Goal: Task Accomplishment & Management: Use online tool/utility

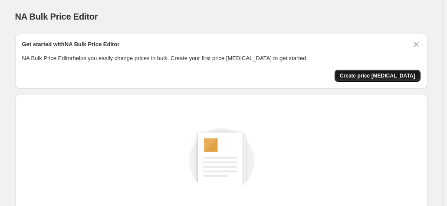
click at [383, 79] on span "Create price change job" at bounding box center [378, 75] width 76 height 7
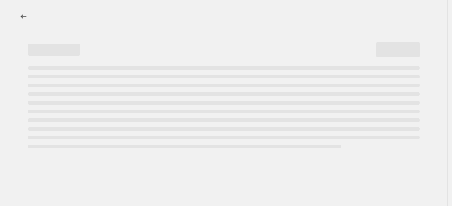
select select "percentage"
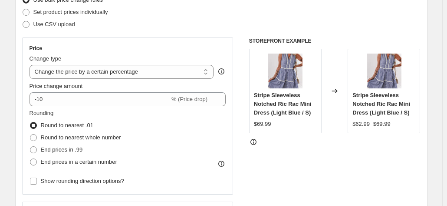
scroll to position [130, 0]
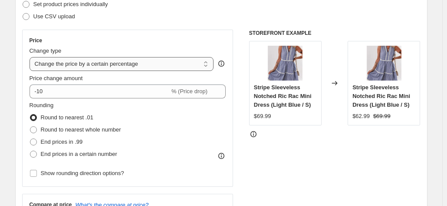
click at [179, 65] on select "Change the price to a certain amount Change the price by a certain amount Chang…" at bounding box center [122, 64] width 185 height 14
click at [171, 65] on select "Change the price to a certain amount Change the price by a certain amount Chang…" at bounding box center [122, 64] width 185 height 14
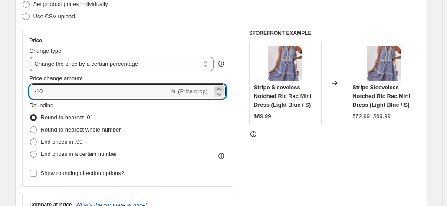
click at [220, 88] on icon at bounding box center [219, 88] width 9 height 9
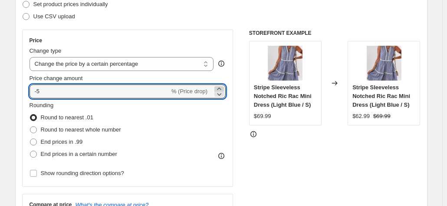
click at [220, 88] on icon at bounding box center [219, 88] width 9 height 9
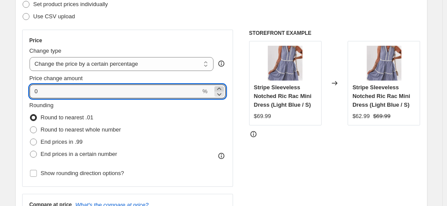
click at [220, 88] on icon at bounding box center [219, 88] width 9 height 9
type input "100"
click at [198, 37] on div "Price" at bounding box center [128, 40] width 197 height 7
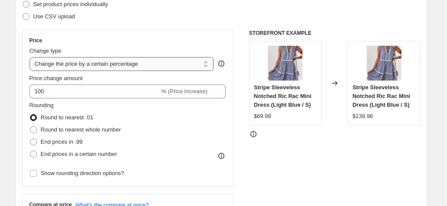
click at [192, 65] on select "Change the price to a certain amount Change the price by a certain amount Chang…" at bounding box center [122, 64] width 185 height 14
select select "margin"
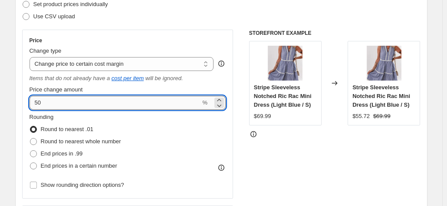
click at [53, 100] on input "50" at bounding box center [116, 103] width 172 height 14
drag, startPoint x: 53, startPoint y: 100, endPoint x: 56, endPoint y: 105, distance: 5.7
click at [56, 105] on input "50" at bounding box center [116, 103] width 172 height 14
click at [167, 126] on div "Rounding Round to nearest .01 Round to nearest whole number End prices in .99 E…" at bounding box center [128, 142] width 197 height 59
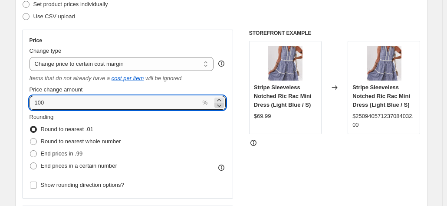
click at [221, 108] on icon at bounding box center [219, 105] width 9 height 9
type input "98"
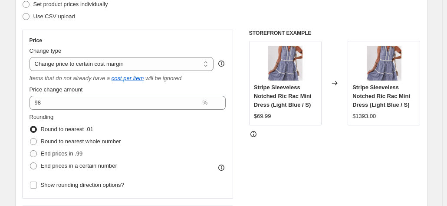
click at [229, 122] on div "Price Change type Change the price to a certain amount Change the price by a ce…" at bounding box center [128, 114] width 212 height 169
click at [151, 65] on select "Change the price to a certain amount Change the price by a certain amount Chang…" at bounding box center [122, 64] width 185 height 14
select select "pc"
click at [31, 57] on select "Change the price to a certain amount Change the price by a certain amount Chang…" at bounding box center [122, 64] width 185 height 14
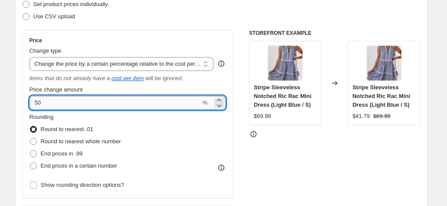
click at [129, 104] on input "50" at bounding box center [116, 103] width 172 height 14
type input "5"
type input "100"
click at [284, 175] on div "STOREFRONT EXAMPLE Stripe Sleeveless Notched Ric Rac Mini Dress (Light Blue / S…" at bounding box center [335, 142] width 172 height 224
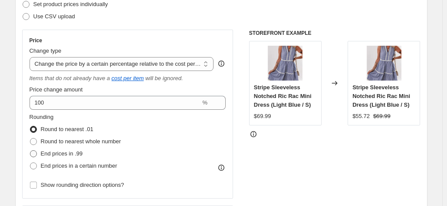
click at [55, 152] on span "End prices in .99" at bounding box center [62, 153] width 42 height 7
click at [30, 150] on input "End prices in .99" at bounding box center [30, 150] width 0 height 0
radio input "true"
click at [92, 166] on span "End prices in a certain number" at bounding box center [79, 165] width 76 height 7
click at [30, 162] on input "End prices in a certain number" at bounding box center [30, 162] width 0 height 0
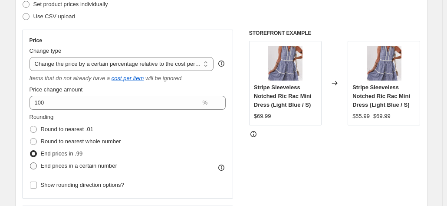
radio input "true"
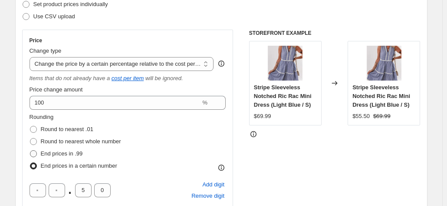
click at [74, 152] on span "End prices in .99" at bounding box center [62, 153] width 42 height 7
click at [30, 150] on input "End prices in .99" at bounding box center [30, 150] width 0 height 0
radio input "true"
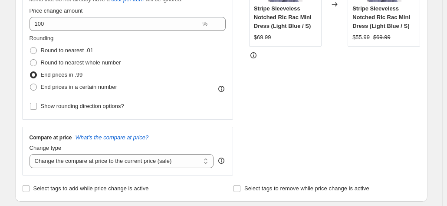
scroll to position [217, 0]
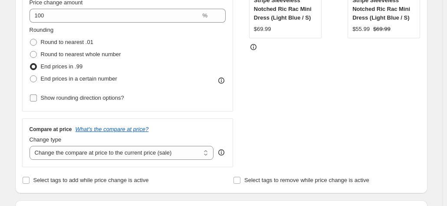
click at [95, 100] on span "Show rounding direction options?" at bounding box center [82, 97] width 83 height 7
click at [37, 100] on input "Show rounding direction options?" at bounding box center [33, 97] width 7 height 7
checkbox input "true"
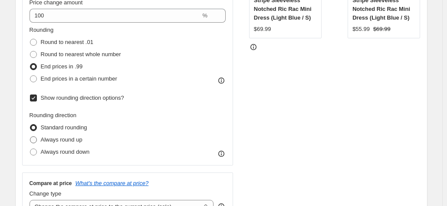
click at [70, 140] on span "Always round up" at bounding box center [62, 139] width 42 height 7
click at [30, 136] on input "Always round up" at bounding box center [30, 136] width 0 height 0
radio input "true"
click at [64, 129] on span "Standard rounding" at bounding box center [64, 127] width 46 height 7
click at [30, 124] on input "Standard rounding" at bounding box center [30, 124] width 0 height 0
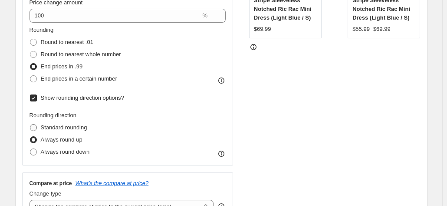
radio input "true"
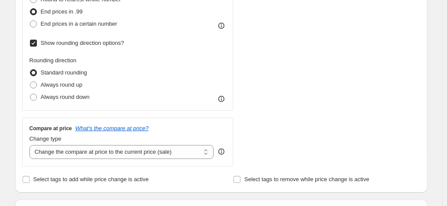
scroll to position [261, 0]
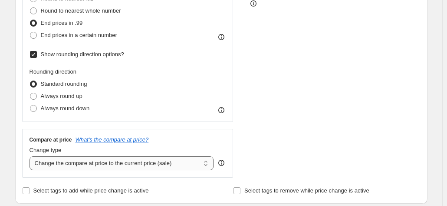
click at [181, 162] on select "Change the compare at price to the current price (sale) Change the compare at p…" at bounding box center [122, 163] width 185 height 14
select select "remove"
click at [31, 156] on select "Change the compare at price to the current price (sale) Change the compare at p…" at bounding box center [122, 163] width 185 height 14
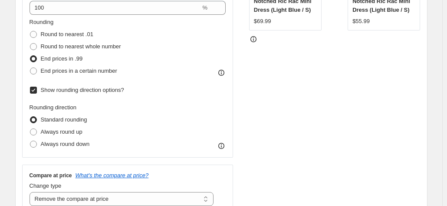
scroll to position [174, 0]
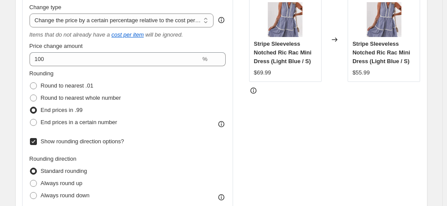
click at [255, 91] on icon at bounding box center [253, 90] width 9 height 9
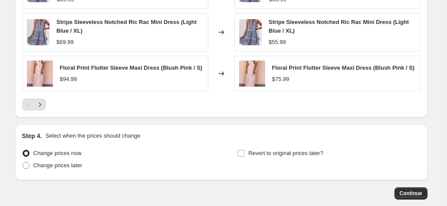
scroll to position [695, 0]
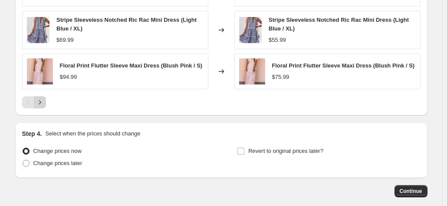
click at [43, 99] on icon "Next" at bounding box center [40, 102] width 9 height 9
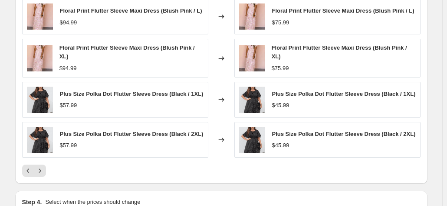
scroll to position [608, 0]
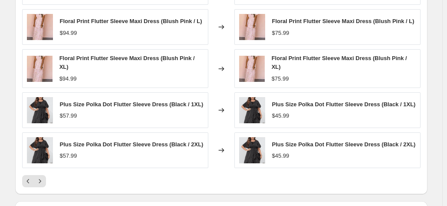
click at [252, 106] on img at bounding box center [252, 110] width 26 height 26
click at [302, 101] on span "Plus Size Polka Dot Flutter Sleeve Dress (Black / 1XL)" at bounding box center [344, 104] width 144 height 7
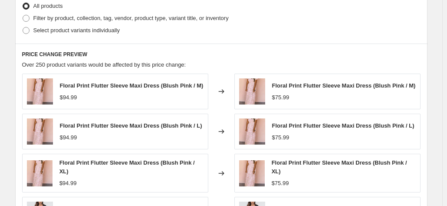
scroll to position [478, 0]
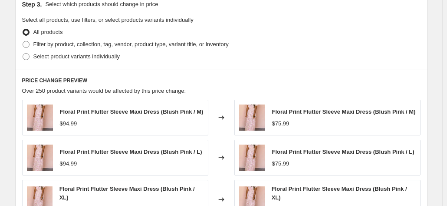
click at [142, 111] on span "Floral Print Flutter Sleeve Maxi Dress (Blush Pink / M)" at bounding box center [132, 111] width 144 height 7
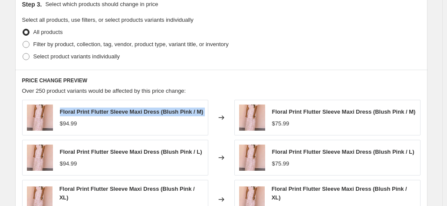
click at [142, 111] on span "Floral Print Flutter Sleeve Maxi Dress (Blush Pink / M)" at bounding box center [132, 111] width 144 height 7
copy span "Floral Print Flutter Sleeve Maxi Dress (Blush Pink / M)"
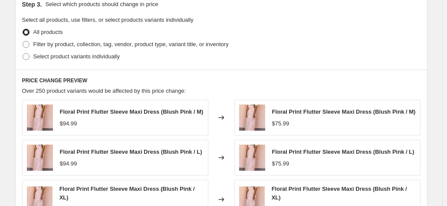
click at [281, 29] on div "All products" at bounding box center [221, 32] width 399 height 12
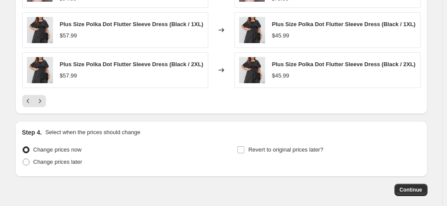
scroll to position [726, 0]
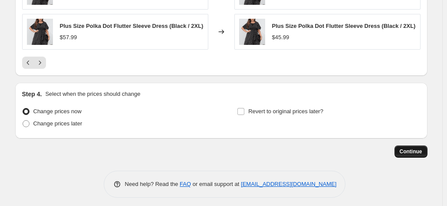
click at [409, 148] on span "Continue" at bounding box center [411, 151] width 23 height 7
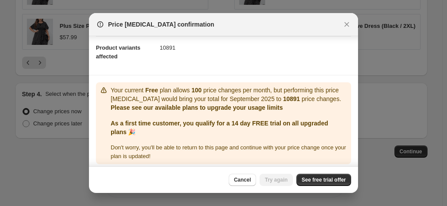
scroll to position [105, 0]
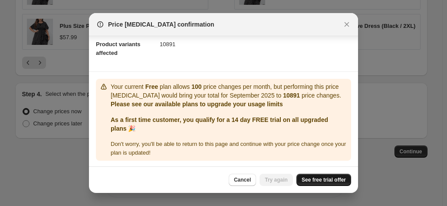
click at [320, 183] on link "See free trial offer" at bounding box center [324, 179] width 55 height 12
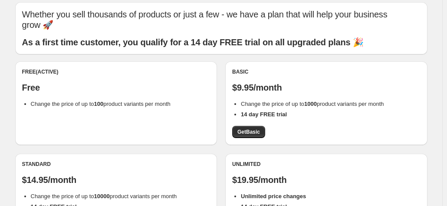
scroll to position [87, 0]
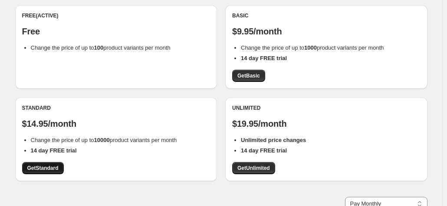
click at [47, 169] on span "Get Standard" at bounding box center [42, 167] width 31 height 7
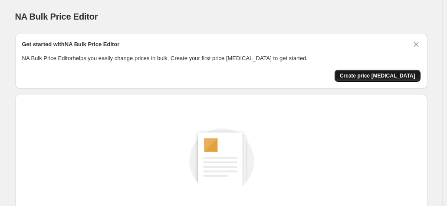
click at [378, 75] on span "Create price change job" at bounding box center [378, 75] width 76 height 7
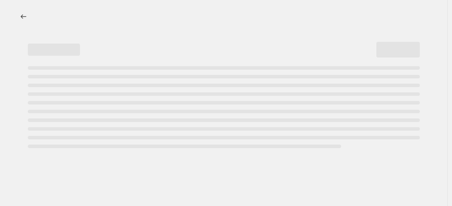
select select "percentage"
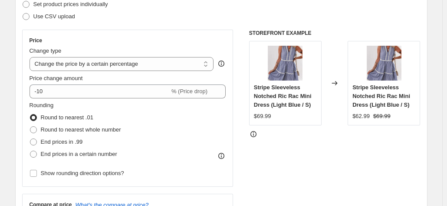
scroll to position [174, 0]
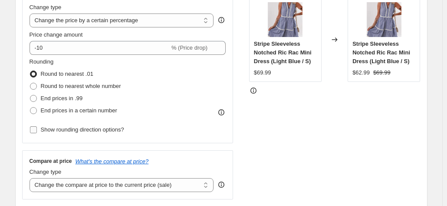
click at [116, 132] on span "Show rounding direction options?" at bounding box center [82, 129] width 83 height 7
click at [37, 132] on input "Show rounding direction options?" at bounding box center [33, 129] width 7 height 7
checkbox input "true"
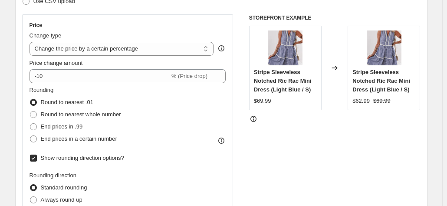
scroll to position [87, 0]
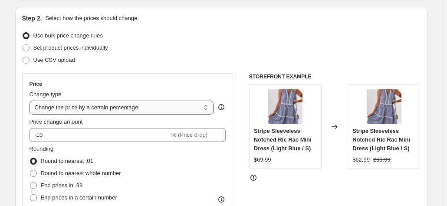
click at [145, 107] on select "Change the price to a certain amount Change the price by a certain amount Chang…" at bounding box center [122, 107] width 185 height 14
select select "pc"
type input "50"
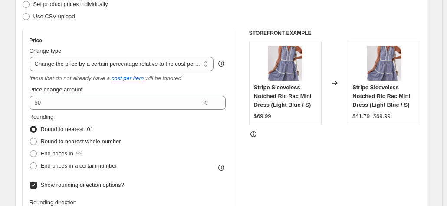
scroll to position [174, 0]
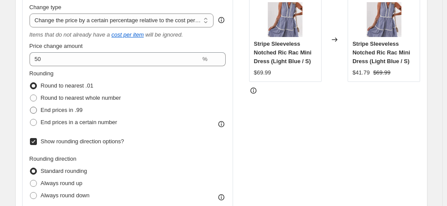
click at [71, 109] on span "End prices in .99" at bounding box center [62, 109] width 42 height 7
click at [30, 107] on input "End prices in .99" at bounding box center [30, 106] width 0 height 0
radio input "true"
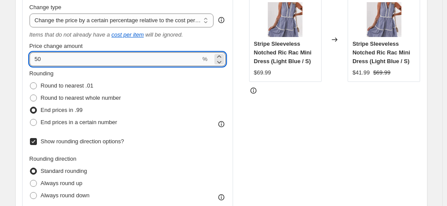
click at [65, 58] on input "50" at bounding box center [116, 59] width 172 height 14
type input "100"
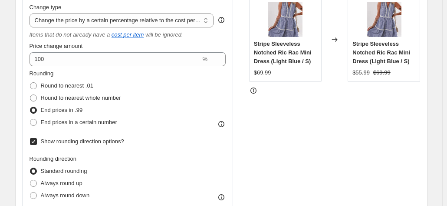
click at [23, 73] on div "Step 2. Select how the prices should change Use bulk price change rules Set pro…" at bounding box center [221, 105] width 413 height 370
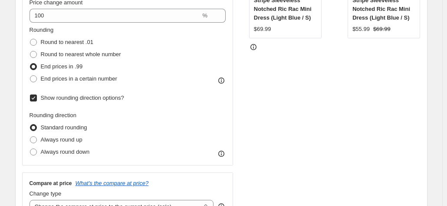
click at [36, 96] on input "Show rounding direction options?" at bounding box center [33, 97] width 7 height 7
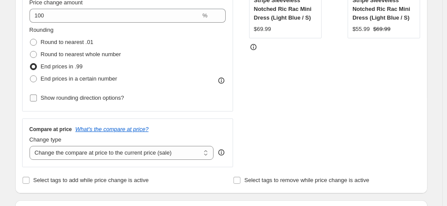
click at [36, 96] on input "Show rounding direction options?" at bounding box center [33, 97] width 7 height 7
checkbox input "true"
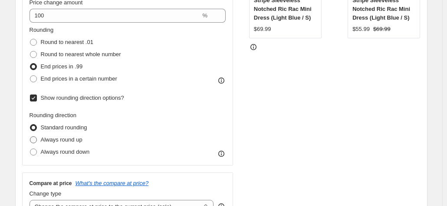
click at [33, 139] on span at bounding box center [33, 139] width 7 height 7
click at [30, 136] on input "Always round up" at bounding box center [30, 136] width 0 height 0
radio input "true"
click at [35, 149] on span at bounding box center [33, 151] width 7 height 7
click at [30, 149] on input "Always round down" at bounding box center [30, 148] width 0 height 0
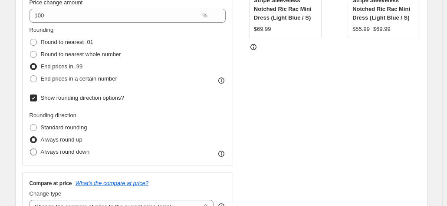
radio input "true"
click at [36, 126] on span at bounding box center [33, 127] width 7 height 7
click at [30, 124] on input "Standard rounding" at bounding box center [30, 124] width 0 height 0
radio input "true"
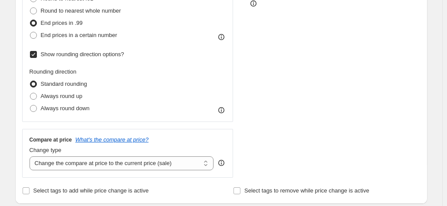
scroll to position [304, 0]
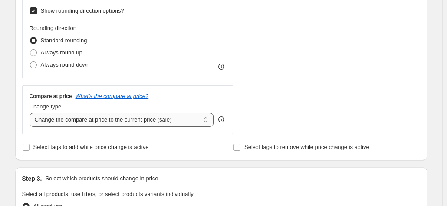
click at [66, 124] on select "Change the compare at price to the current price (sale) Change the compare at p…" at bounding box center [122, 120] width 185 height 14
select select "remove"
click at [31, 113] on select "Change the compare at price to the current price (sale) Change the compare at p…" at bounding box center [122, 120] width 185 height 14
click at [14, 134] on div "Step 1. Optionally give your price change job a title (eg "March 30% off sale o…" at bounding box center [218, 155] width 420 height 866
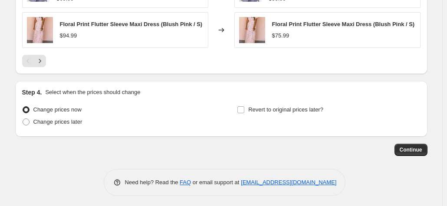
scroll to position [737, 0]
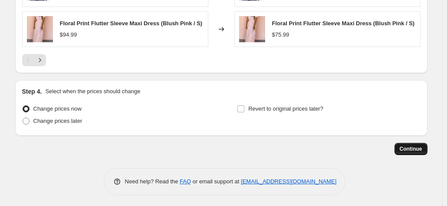
click at [425, 148] on button "Continue" at bounding box center [411, 149] width 33 height 12
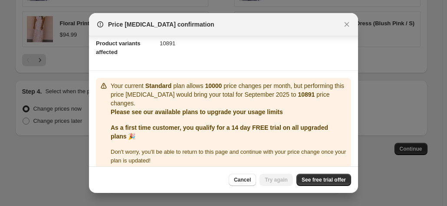
scroll to position [114, 0]
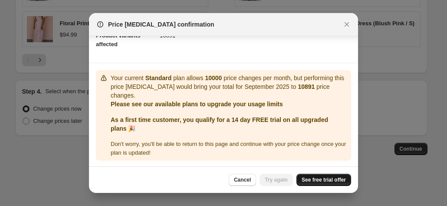
click at [313, 179] on span "See free trial offer" at bounding box center [324, 179] width 44 height 7
click at [270, 177] on span "Try again" at bounding box center [276, 179] width 23 height 7
click at [277, 182] on span "Try again" at bounding box center [276, 179] width 23 height 7
click at [277, 181] on span "Try again" at bounding box center [276, 179] width 23 height 7
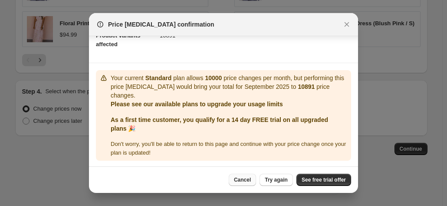
click at [239, 176] on span "Cancel" at bounding box center [242, 179] width 17 height 7
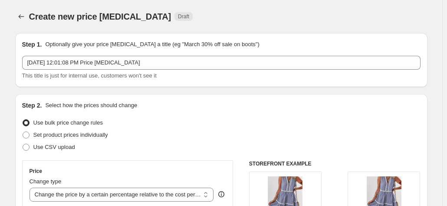
scroll to position [737, 0]
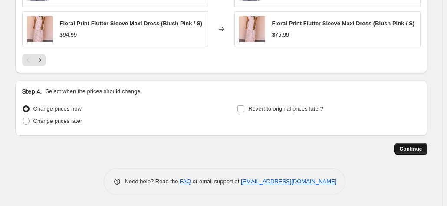
click at [410, 148] on span "Continue" at bounding box center [411, 148] width 23 height 7
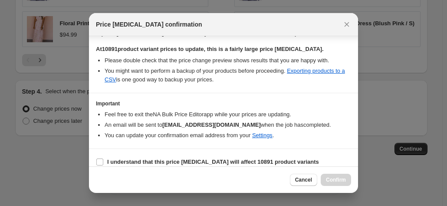
scroll to position [162, 0]
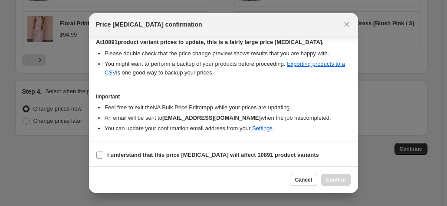
click at [125, 152] on b "I understand that this price change job will affect 10891 product variants" at bounding box center [213, 154] width 212 height 7
click at [103, 152] on input "I understand that this price change job will affect 10891 product variants" at bounding box center [99, 154] width 7 height 7
checkbox input "true"
click at [335, 176] on span "Confirm" at bounding box center [336, 179] width 20 height 7
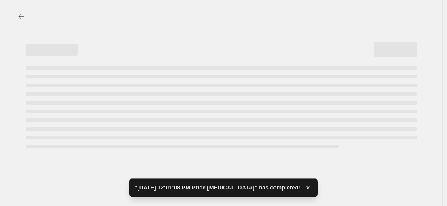
select select "pc"
select select "remove"
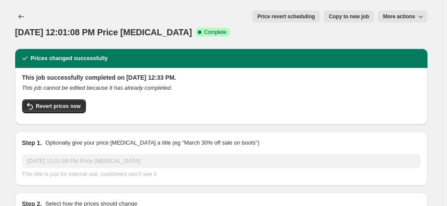
click at [408, 15] on span "More actions" at bounding box center [399, 16] width 32 height 7
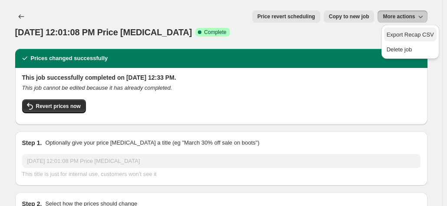
click at [411, 35] on span "Export Recap CSV" at bounding box center [410, 34] width 47 height 7
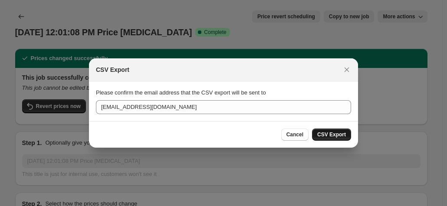
click at [335, 133] on span "CSV Export" at bounding box center [332, 134] width 29 height 7
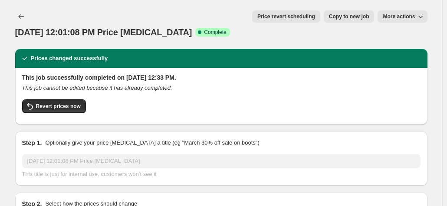
click at [405, 17] on span "More actions" at bounding box center [399, 16] width 32 height 7
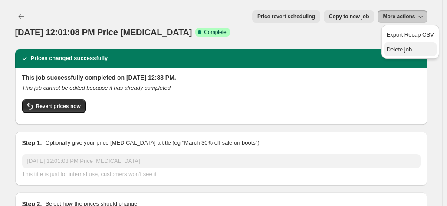
click at [401, 53] on span "Delete job" at bounding box center [400, 49] width 26 height 7
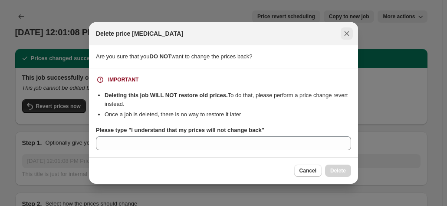
click at [345, 33] on icon "Close" at bounding box center [347, 33] width 9 height 9
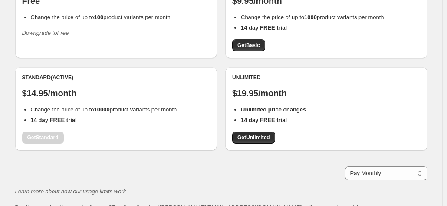
scroll to position [130, 0]
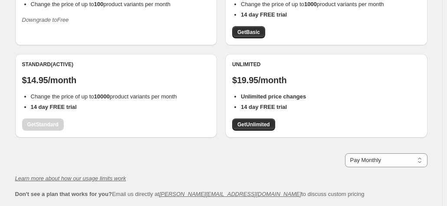
click at [48, 125] on div "Standard (Active) $14.95/month Change the price of up to 10000 product variants…" at bounding box center [116, 96] width 189 height 70
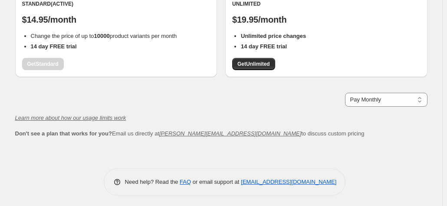
scroll to position [193, 0]
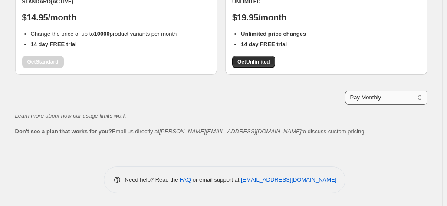
click at [353, 99] on select "Pay Monthly Pay Yearly (Save 16%)" at bounding box center [386, 97] width 83 height 14
click at [347, 90] on select "Pay Monthly Pay Yearly (Save 16%)" at bounding box center [386, 97] width 83 height 14
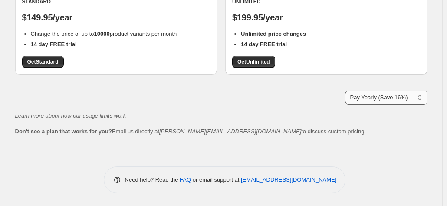
click at [363, 100] on select "Pay Monthly Pay Yearly (Save 16%)" at bounding box center [386, 97] width 83 height 14
select select "month"
click at [347, 90] on select "Pay Monthly Pay Yearly (Save 16%)" at bounding box center [386, 97] width 83 height 14
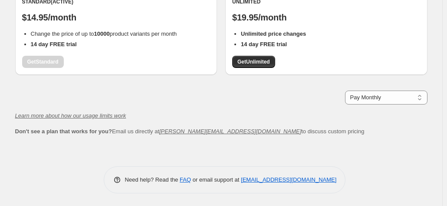
click at [47, 61] on div "Standard (Active) $14.95/month Change the price of up to 10000 product variants…" at bounding box center [116, 33] width 189 height 70
click at [260, 62] on span "Get Unlimited" at bounding box center [254, 61] width 33 height 7
